Goal: Task Accomplishment & Management: Manage account settings

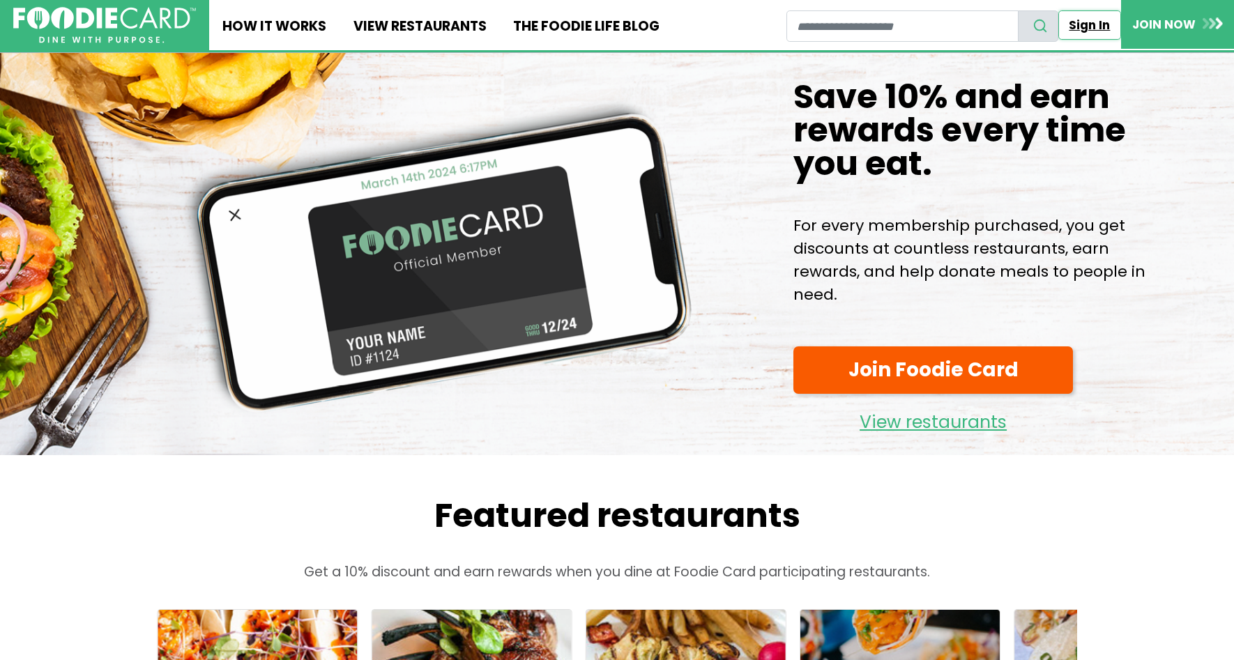
click at [1082, 24] on link "Sign In" at bounding box center [1089, 24] width 63 height 29
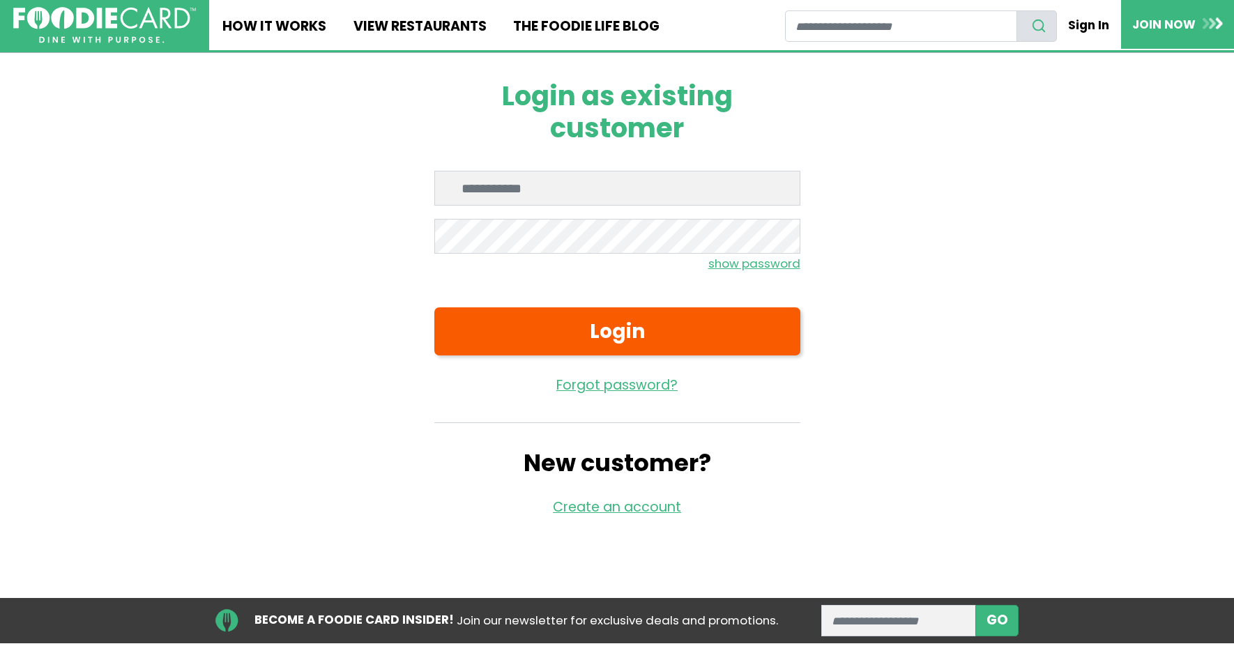
click at [471, 189] on input "Enter email" at bounding box center [617, 188] width 366 height 35
type input "**********"
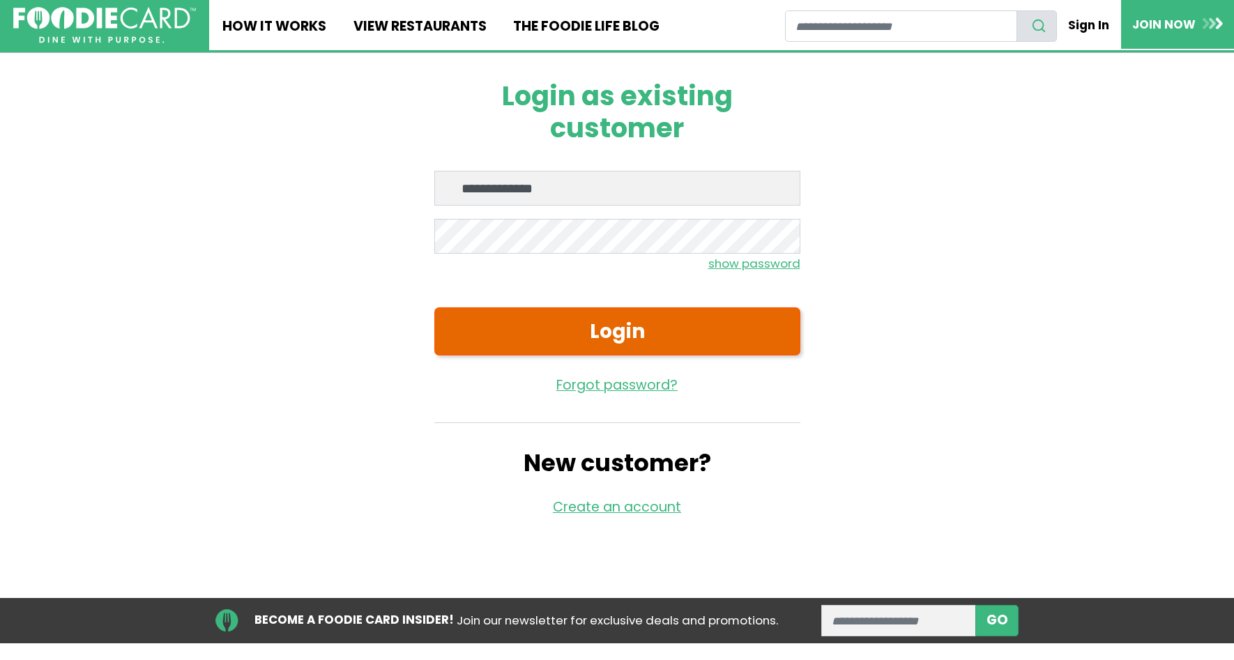
drag, startPoint x: 505, startPoint y: 359, endPoint x: 508, endPoint y: 349, distance: 10.4
click at [507, 351] on form "**********" at bounding box center [617, 283] width 366 height 224
click at [508, 349] on button "Login" at bounding box center [617, 331] width 366 height 48
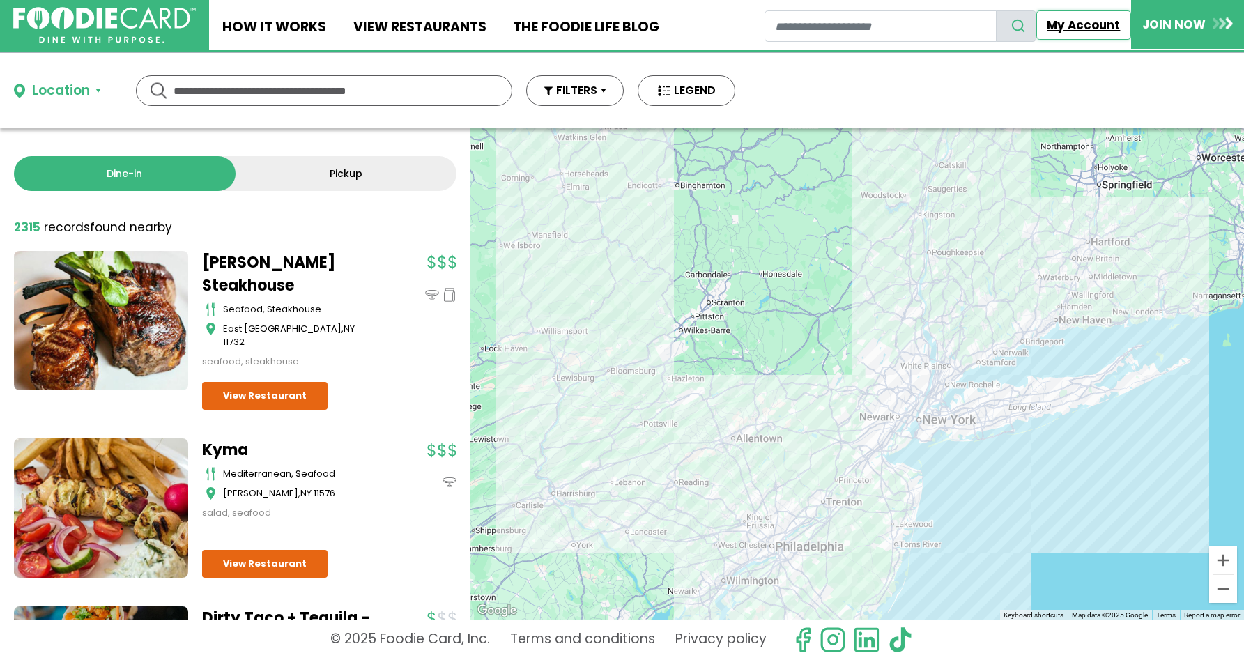
click at [1087, 22] on link "My Account" at bounding box center [1083, 24] width 95 height 29
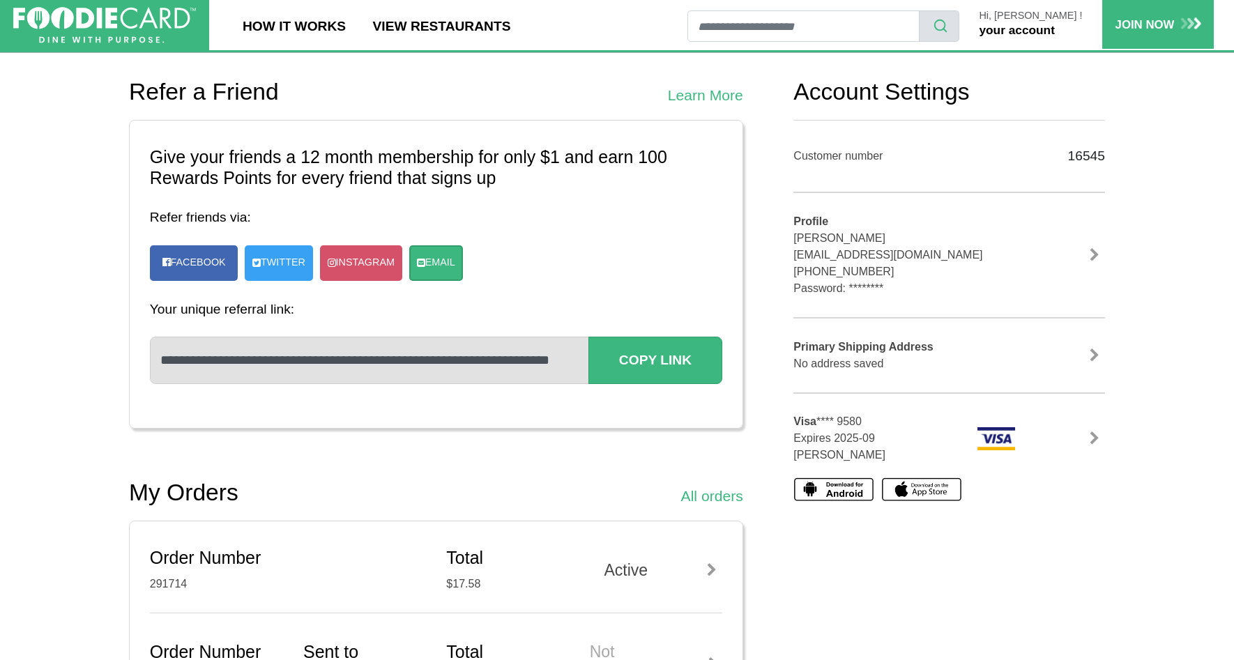
scroll to position [139, 0]
click at [1048, 22] on div "Hi, [PERSON_NAME] ! your account" at bounding box center [1031, 24] width 144 height 29
click at [1031, 31] on link "your account" at bounding box center [1016, 30] width 75 height 14
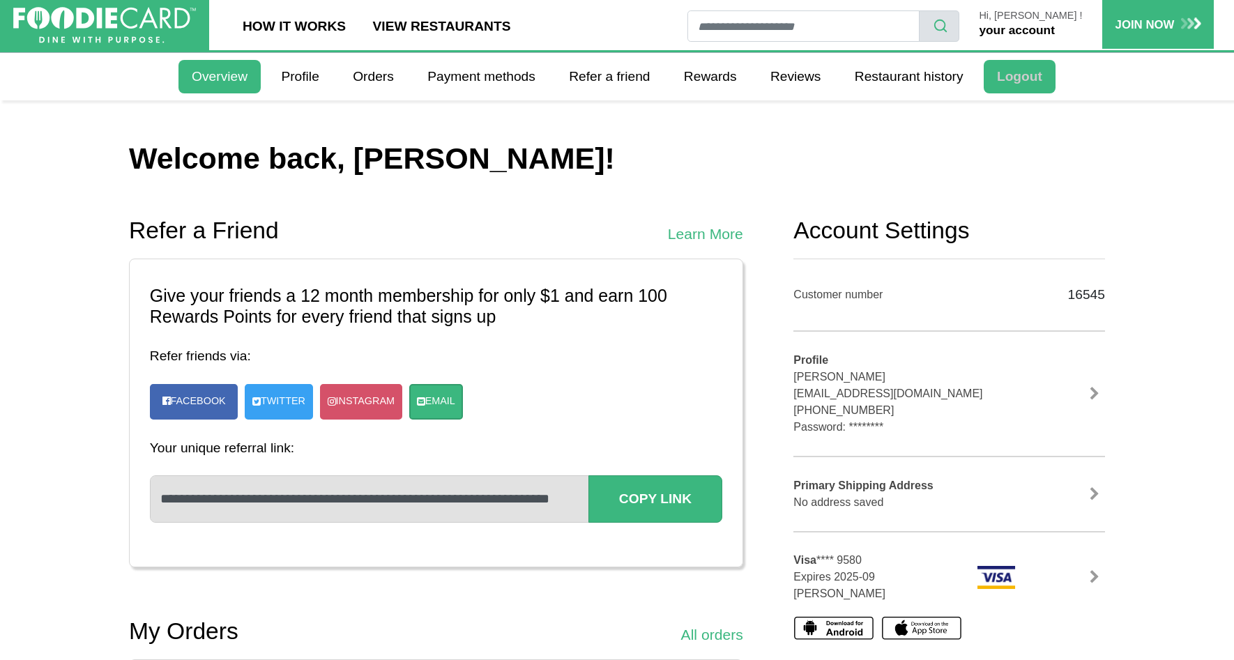
click at [1027, 72] on link "Logout" at bounding box center [1020, 76] width 72 height 33
